Goal: Information Seeking & Learning: Learn about a topic

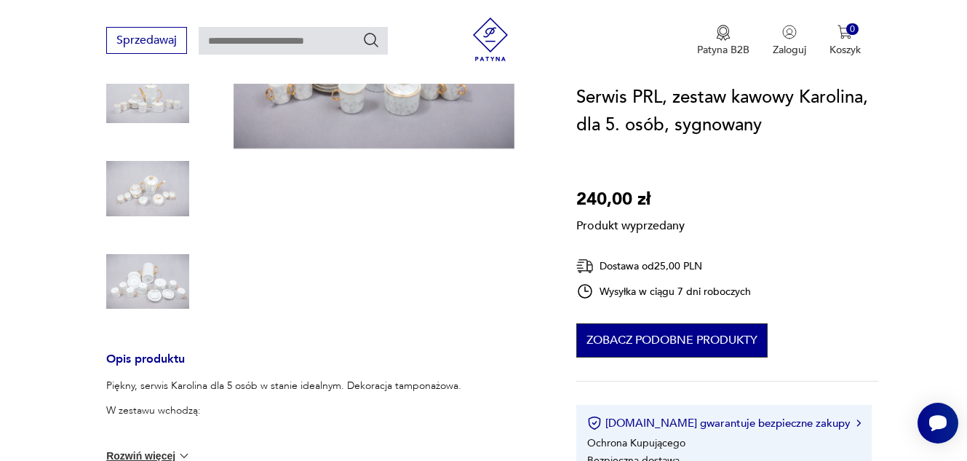
scroll to position [291, 0]
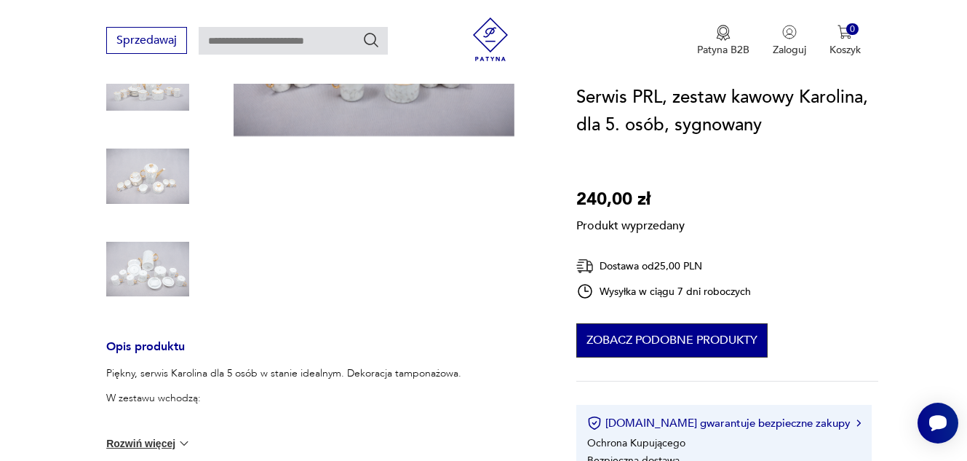
click at [690, 335] on button "Zobacz podobne produkty" at bounding box center [671, 340] width 191 height 34
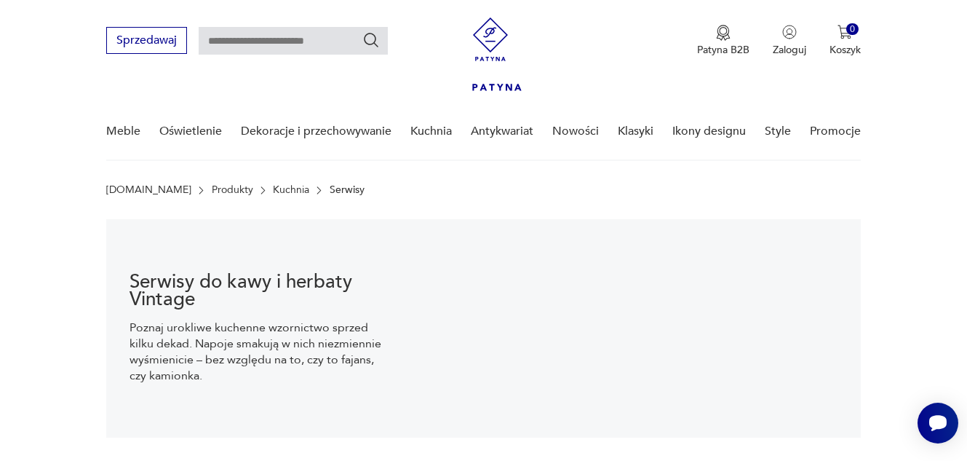
scroll to position [239, 0]
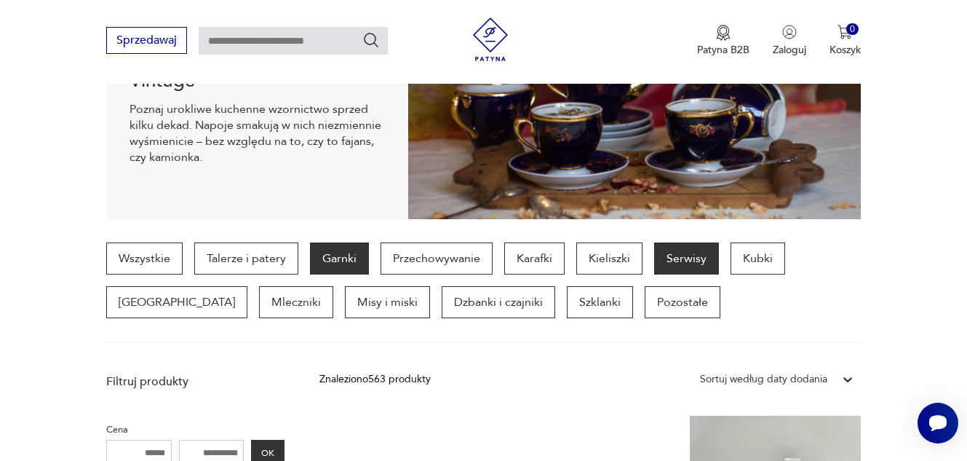
click at [343, 262] on p "Garnki" at bounding box center [339, 258] width 59 height 32
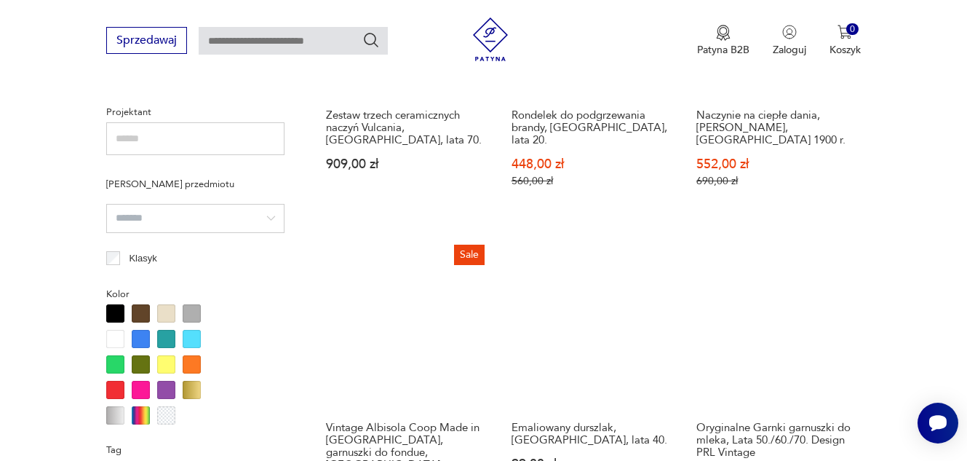
scroll to position [1102, 0]
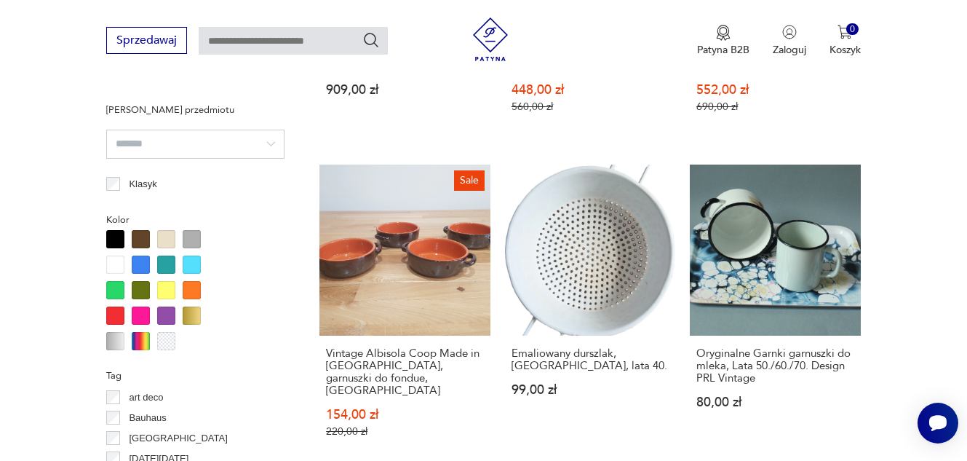
click at [140, 340] on div at bounding box center [141, 341] width 18 height 18
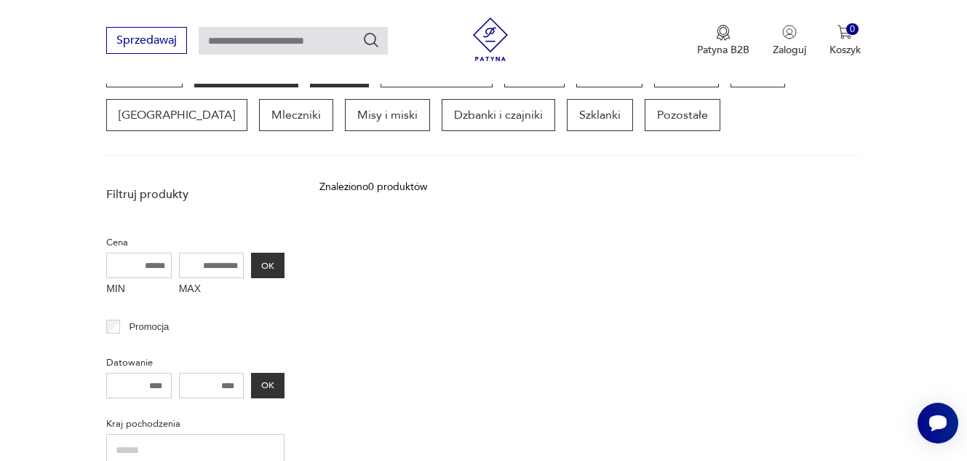
scroll to position [314, 0]
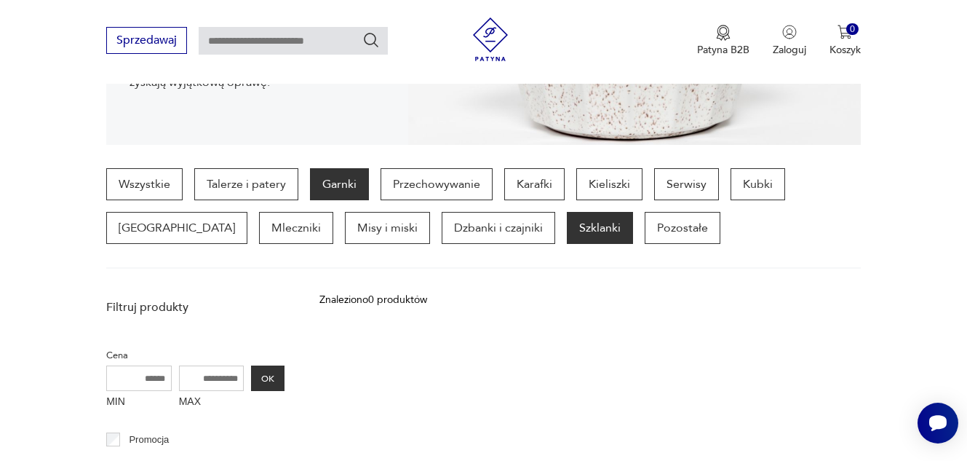
click at [567, 225] on p "Szklanki" at bounding box center [600, 228] width 66 height 32
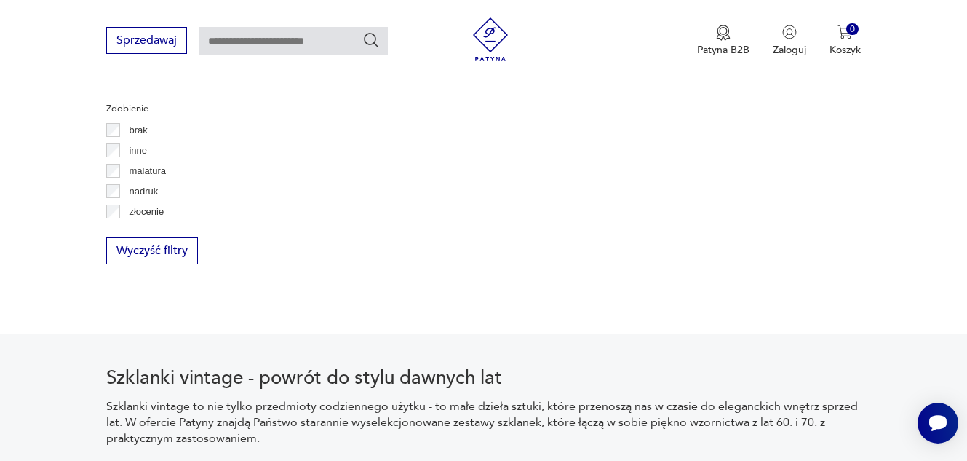
scroll to position [1696, 0]
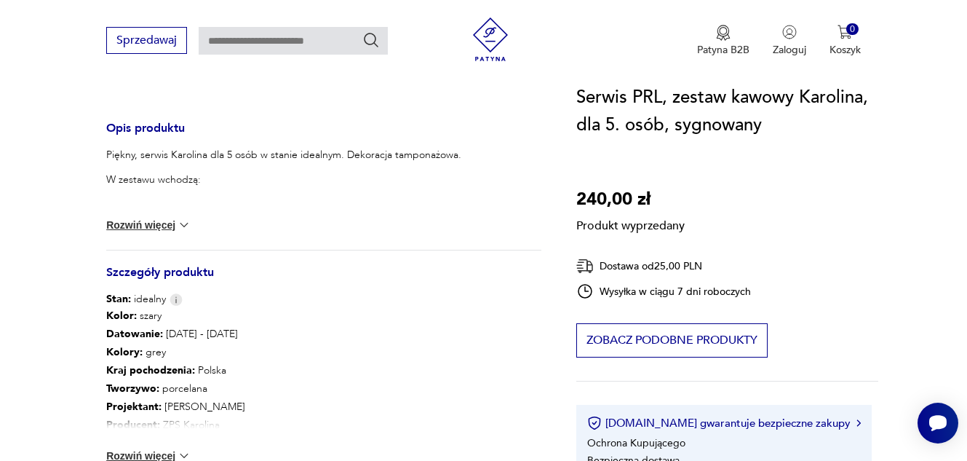
scroll to position [582, 0]
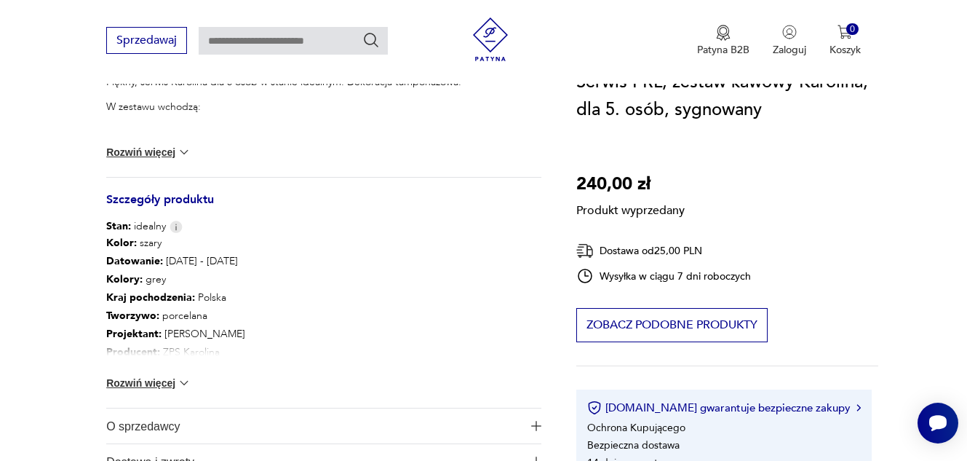
click at [170, 384] on button "Rozwiń więcej" at bounding box center [148, 382] width 84 height 15
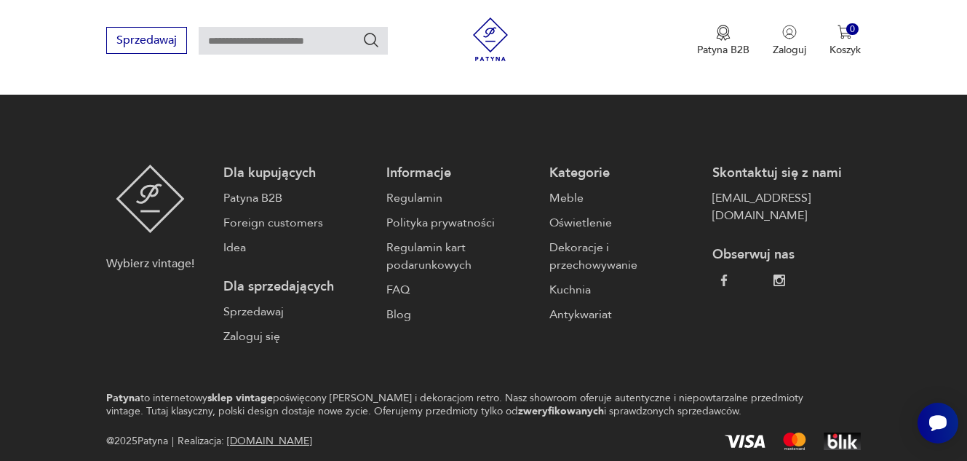
scroll to position [2577, 0]
